Goal: Task Accomplishment & Management: Manage account settings

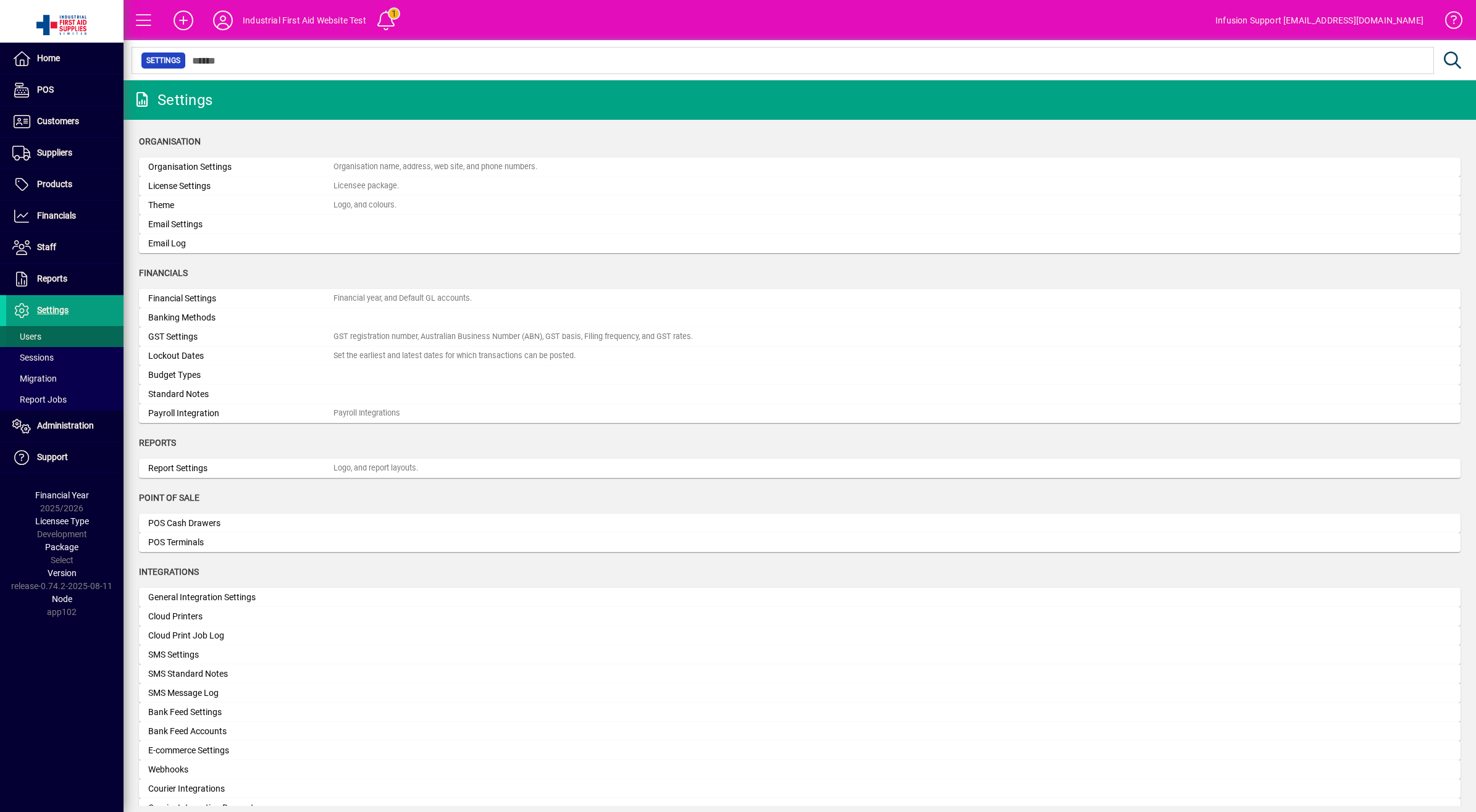
click at [32, 334] on span "Users" at bounding box center [26, 336] width 29 height 10
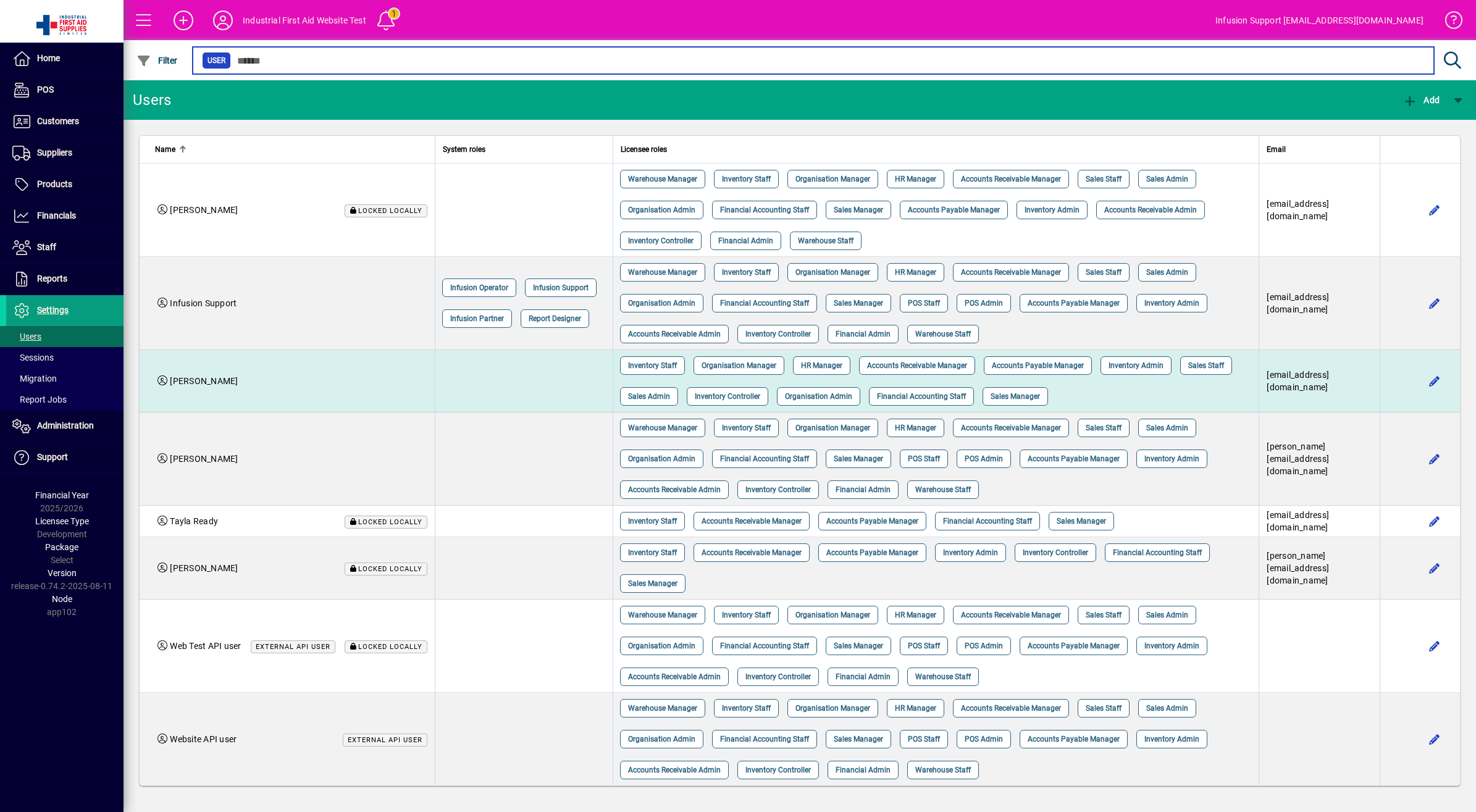
scroll to position [3, 0]
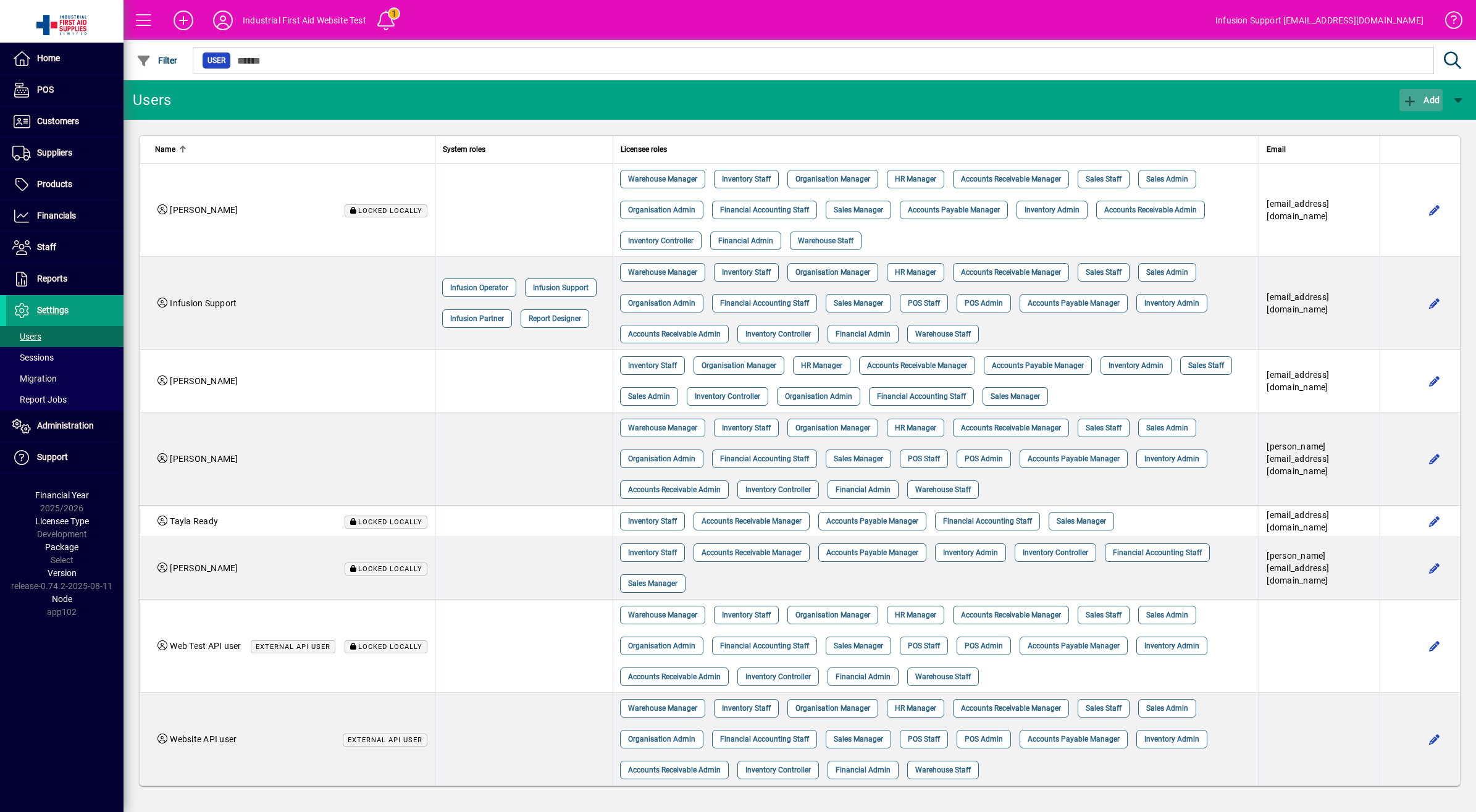
click at [1408, 92] on span "button" at bounding box center [1421, 100] width 43 height 30
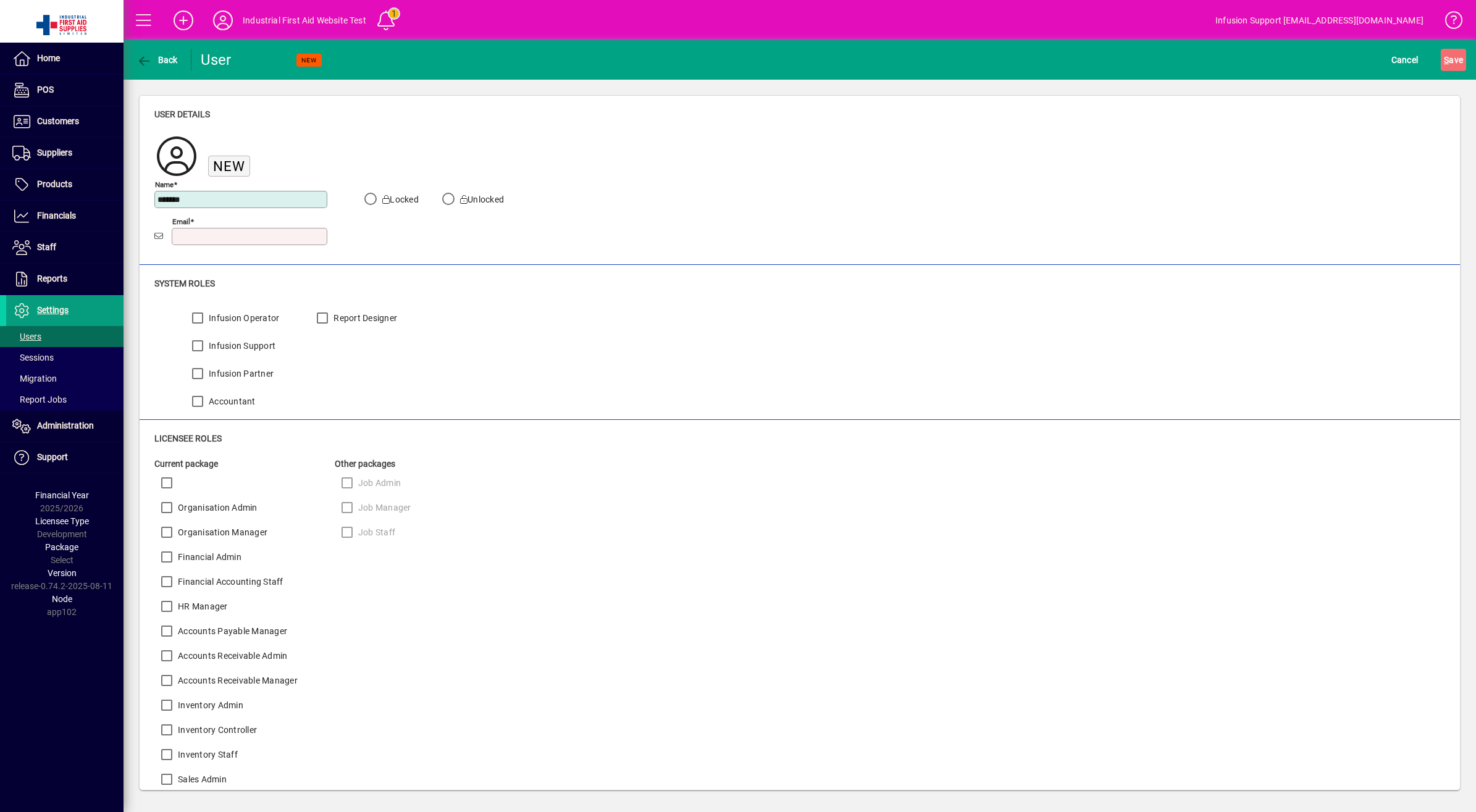
type input "**********"
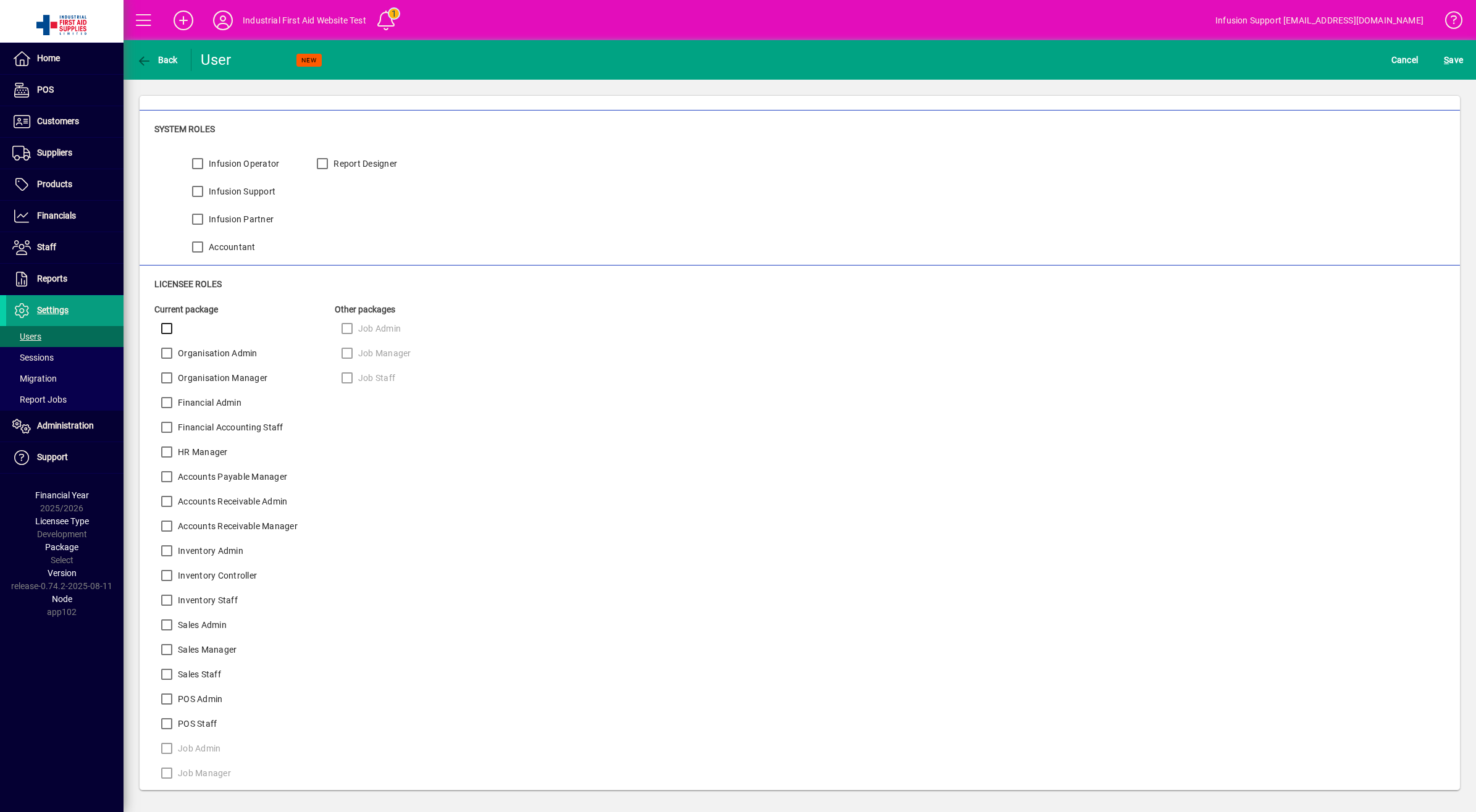
scroll to position [230, 0]
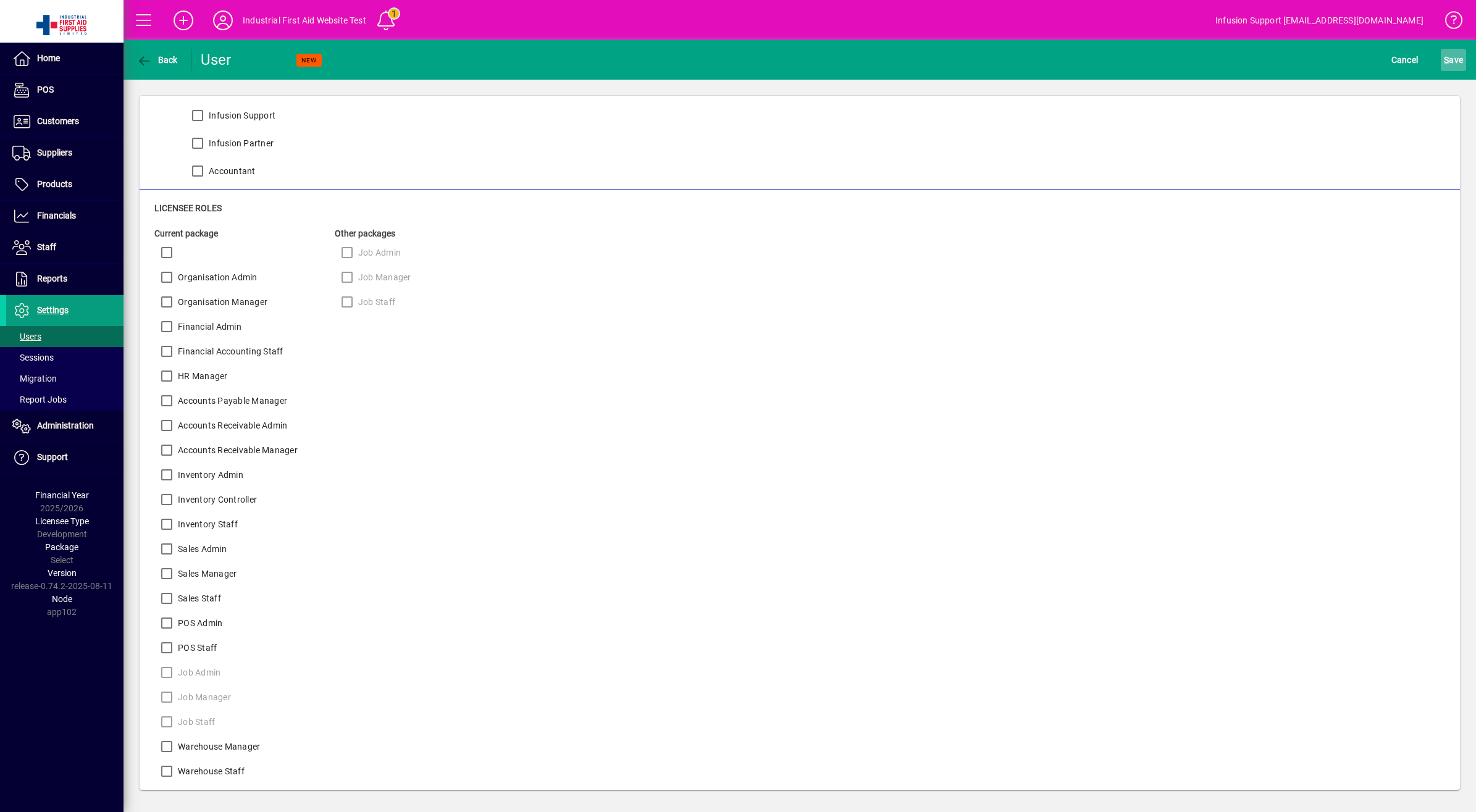
click at [1451, 60] on span "S ave" at bounding box center [1453, 60] width 19 height 20
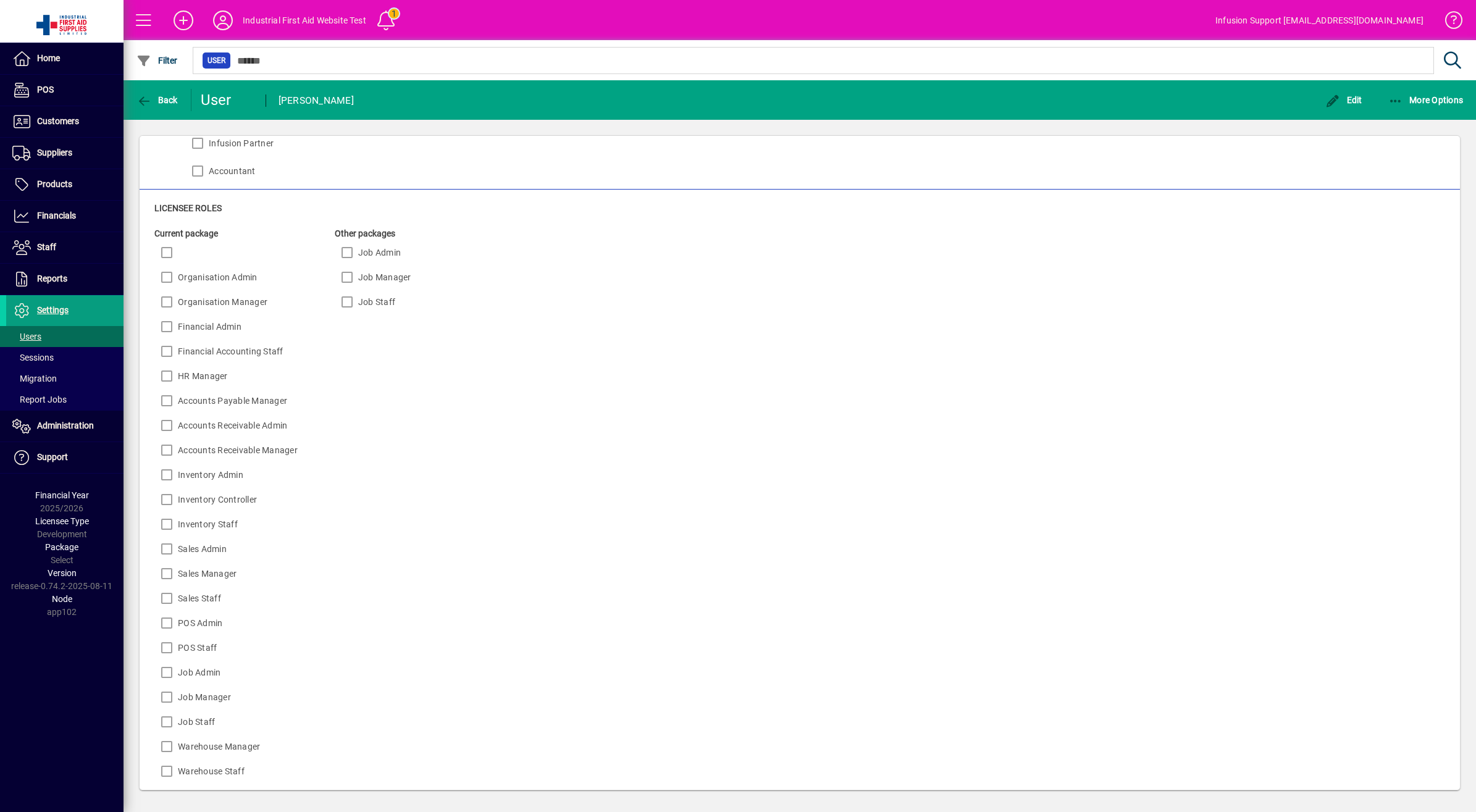
scroll to position [0, 0]
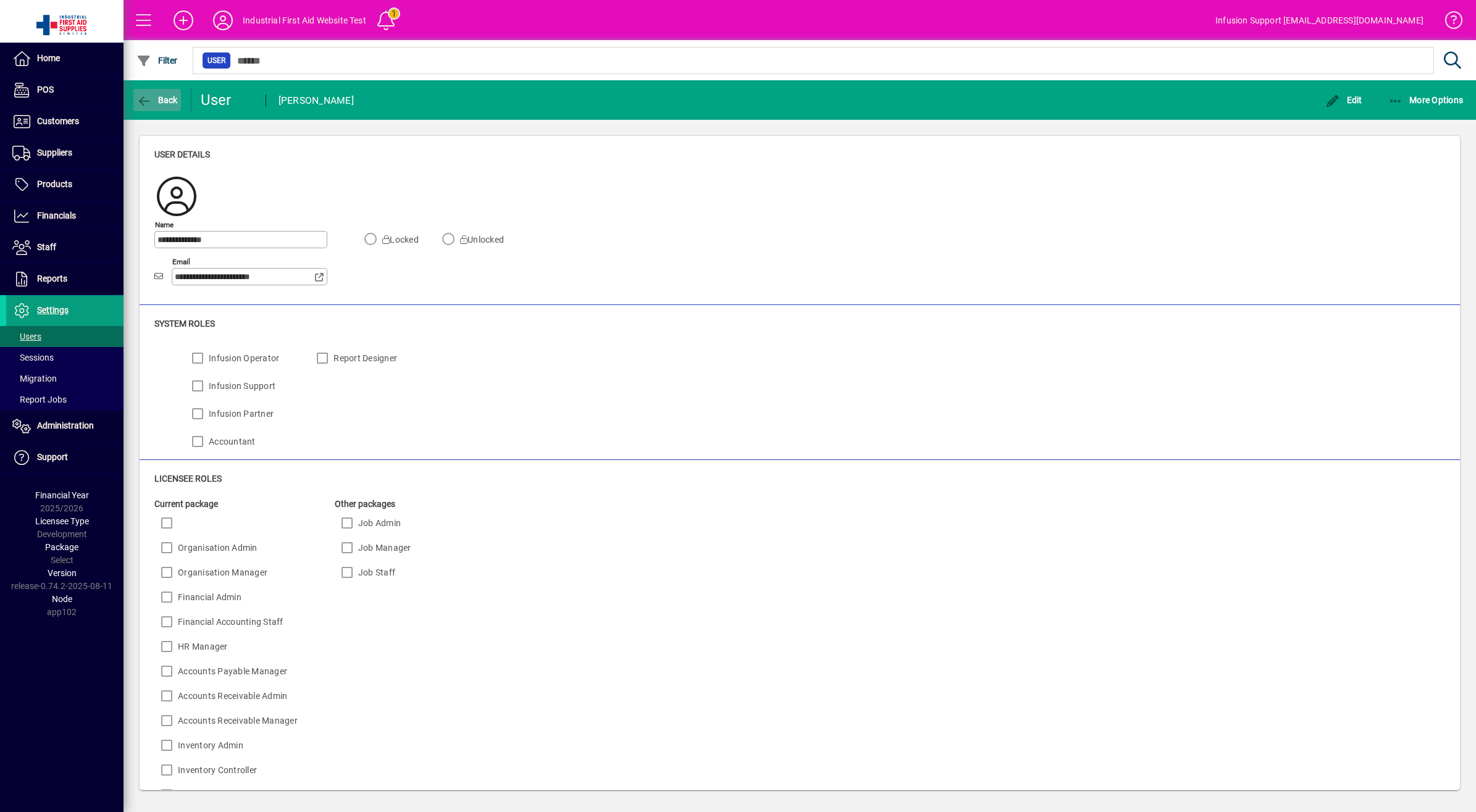
click at [156, 97] on span "Back" at bounding box center [157, 100] width 41 height 10
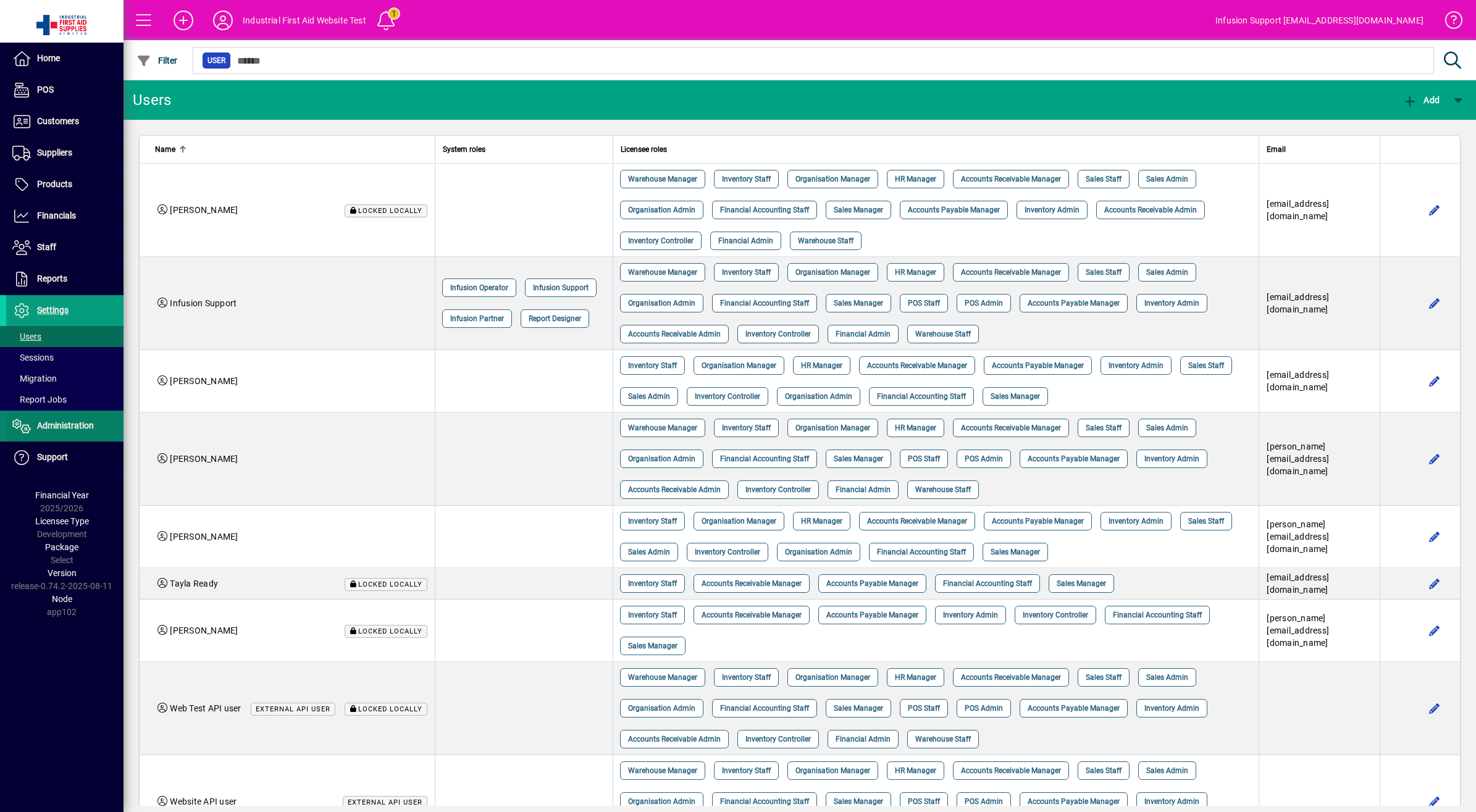
click at [69, 427] on span "Administration" at bounding box center [66, 425] width 57 height 10
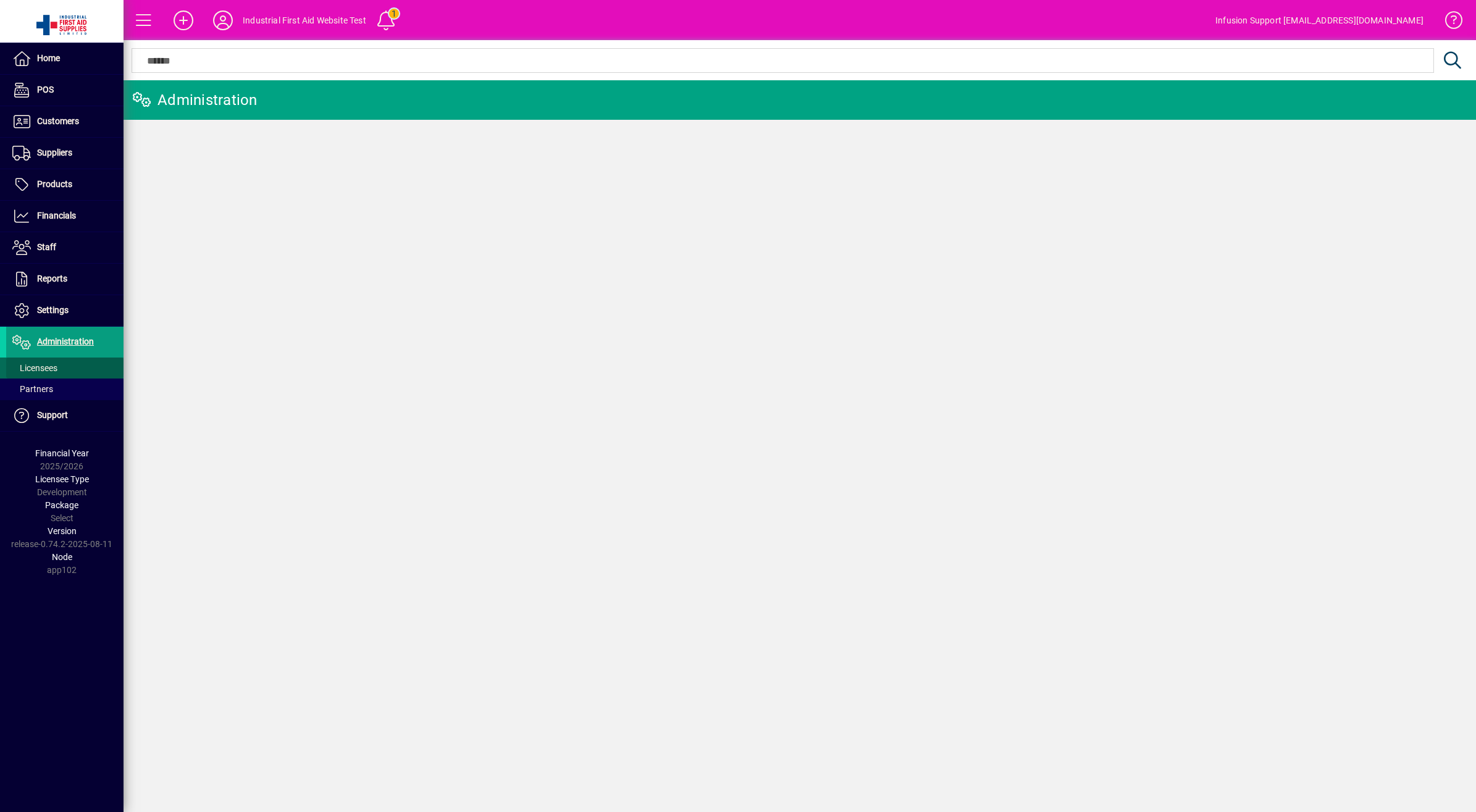
click at [38, 371] on span "Licensees" at bounding box center [35, 368] width 45 height 10
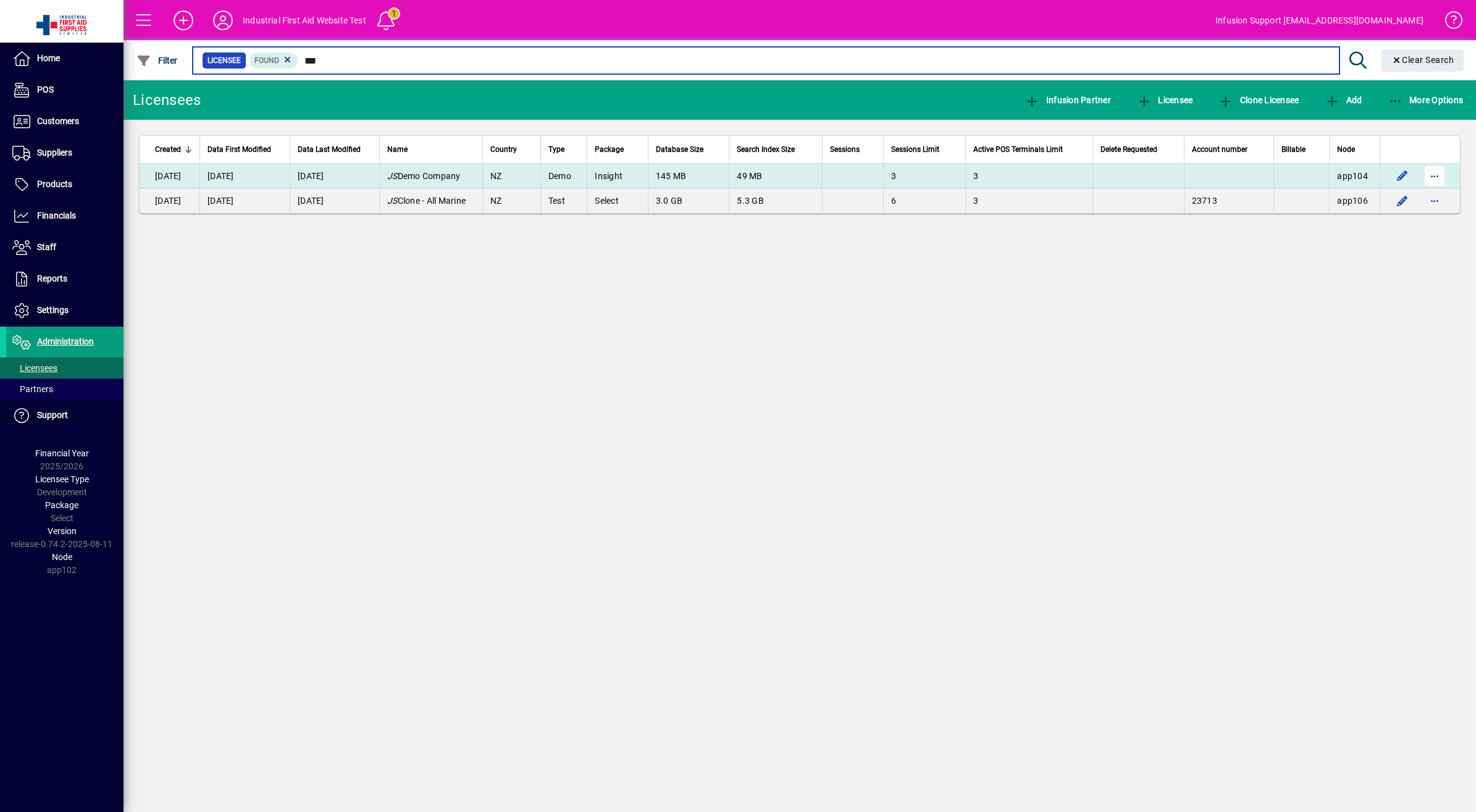
type input "**"
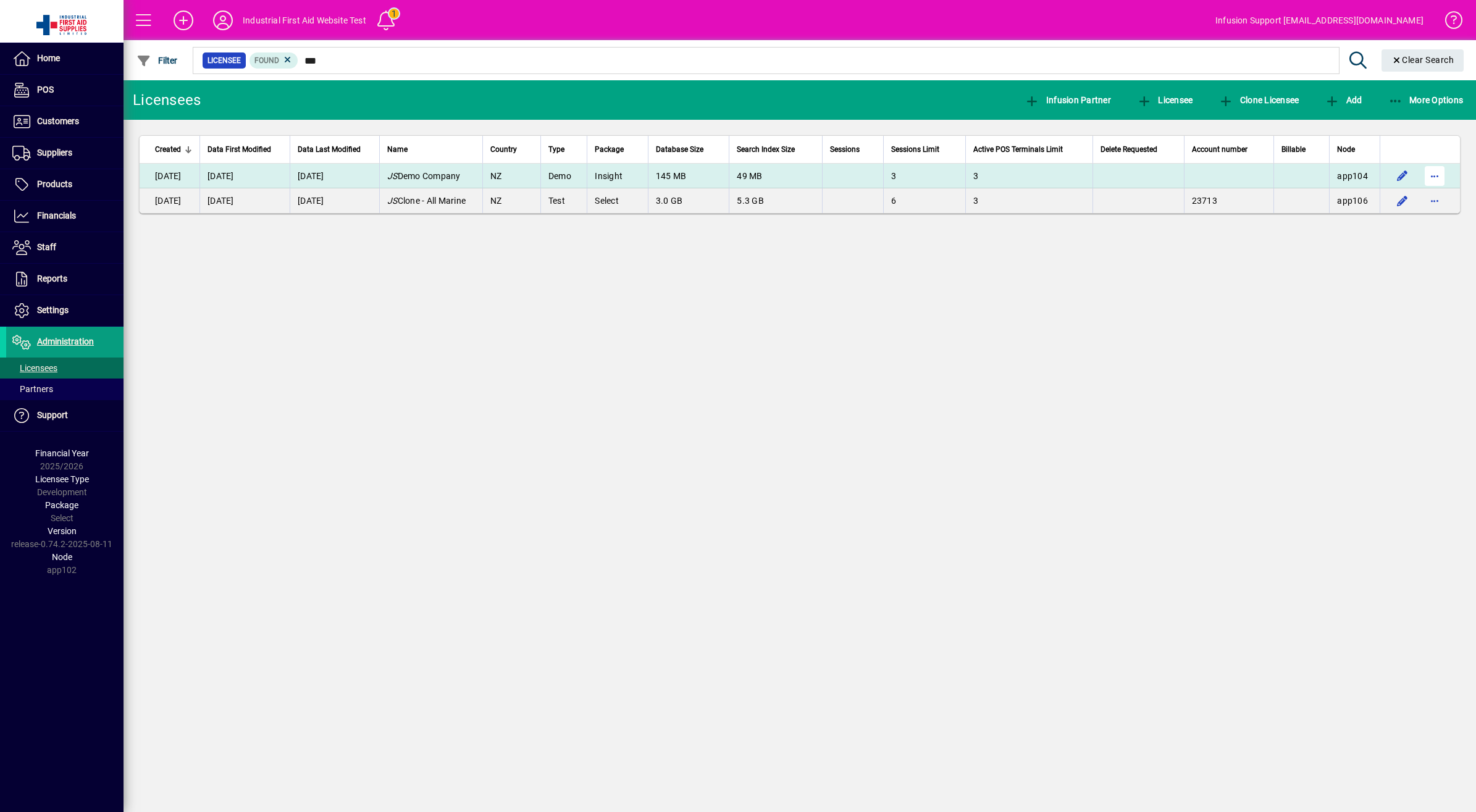
click at [1443, 175] on span "button" at bounding box center [1435, 176] width 30 height 30
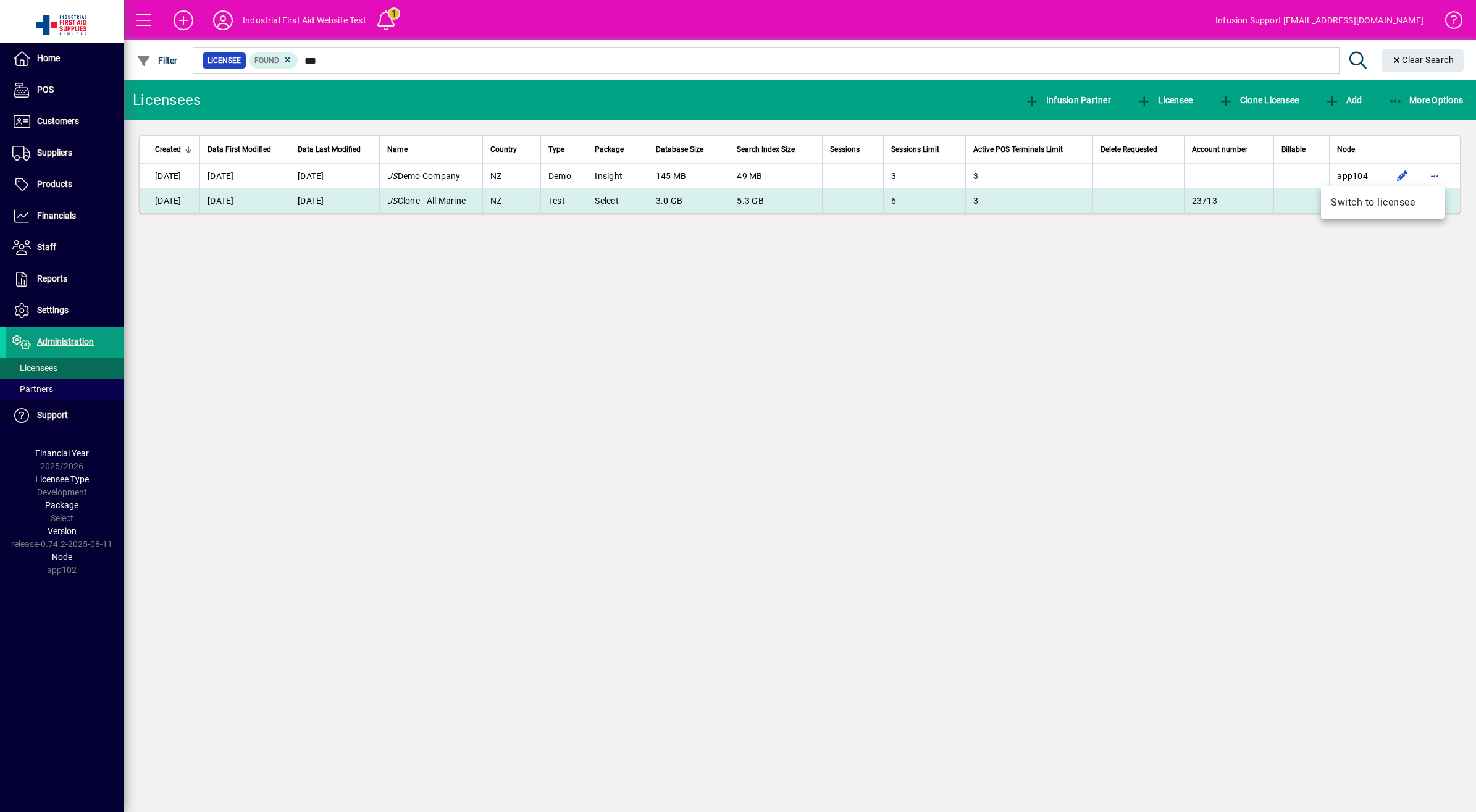
click at [1400, 202] on span "Switch to licensee" at bounding box center [1382, 203] width 104 height 15
